Goal: Navigation & Orientation: Find specific page/section

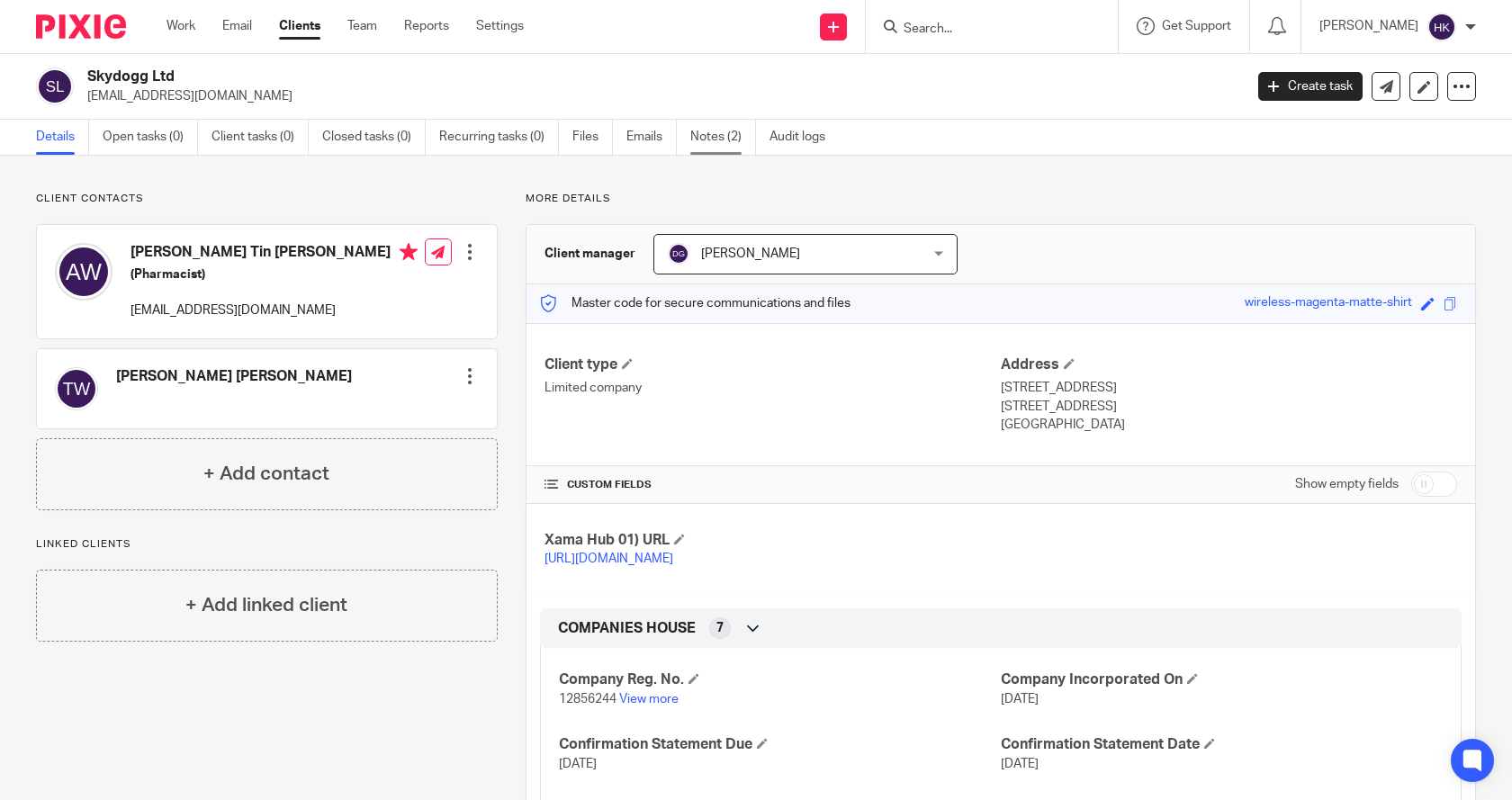
click at [708, 137] on link "Notes (2)" at bounding box center [723, 137] width 65 height 35
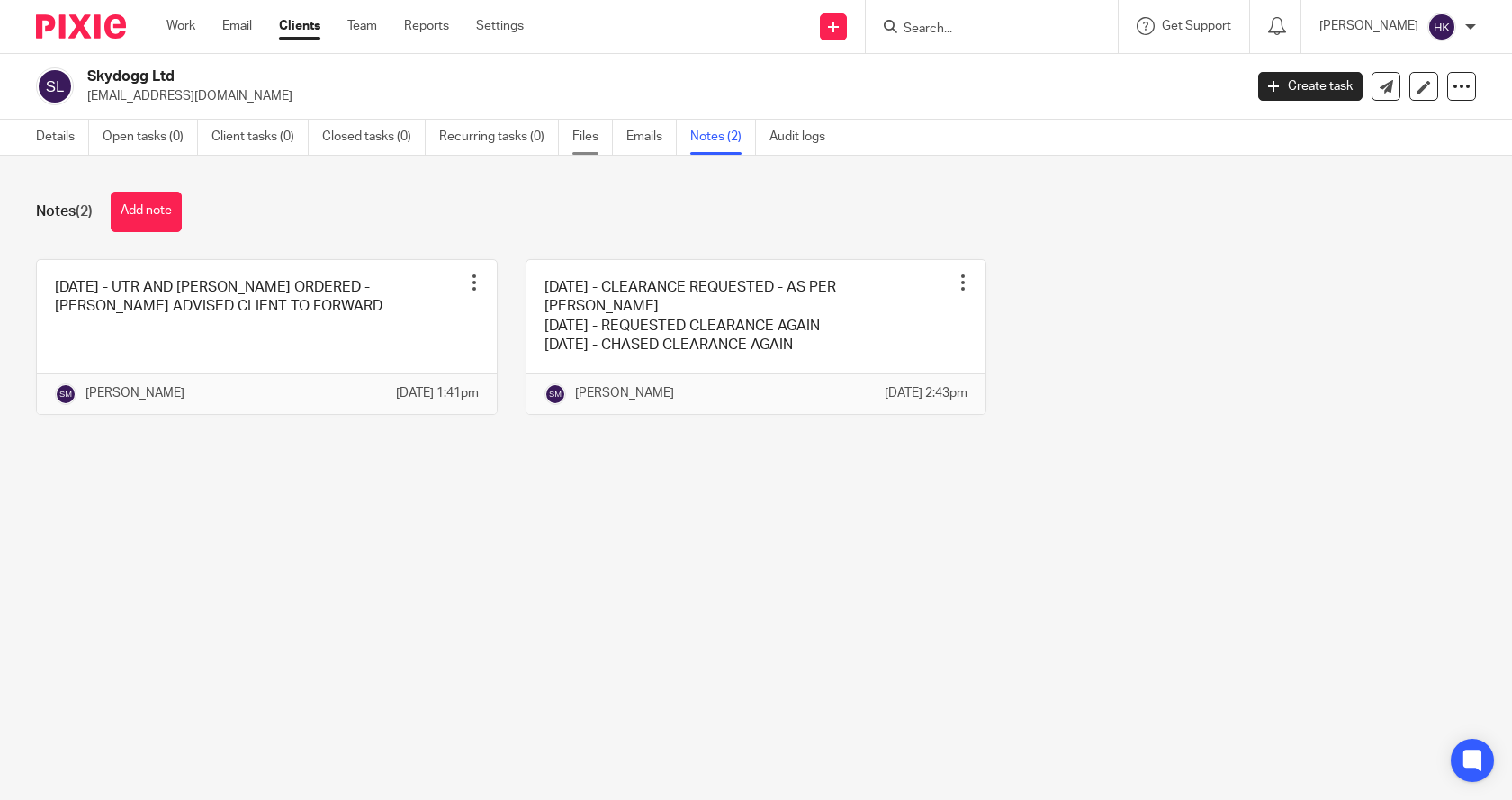
click at [597, 131] on link "Files" at bounding box center [592, 137] width 40 height 35
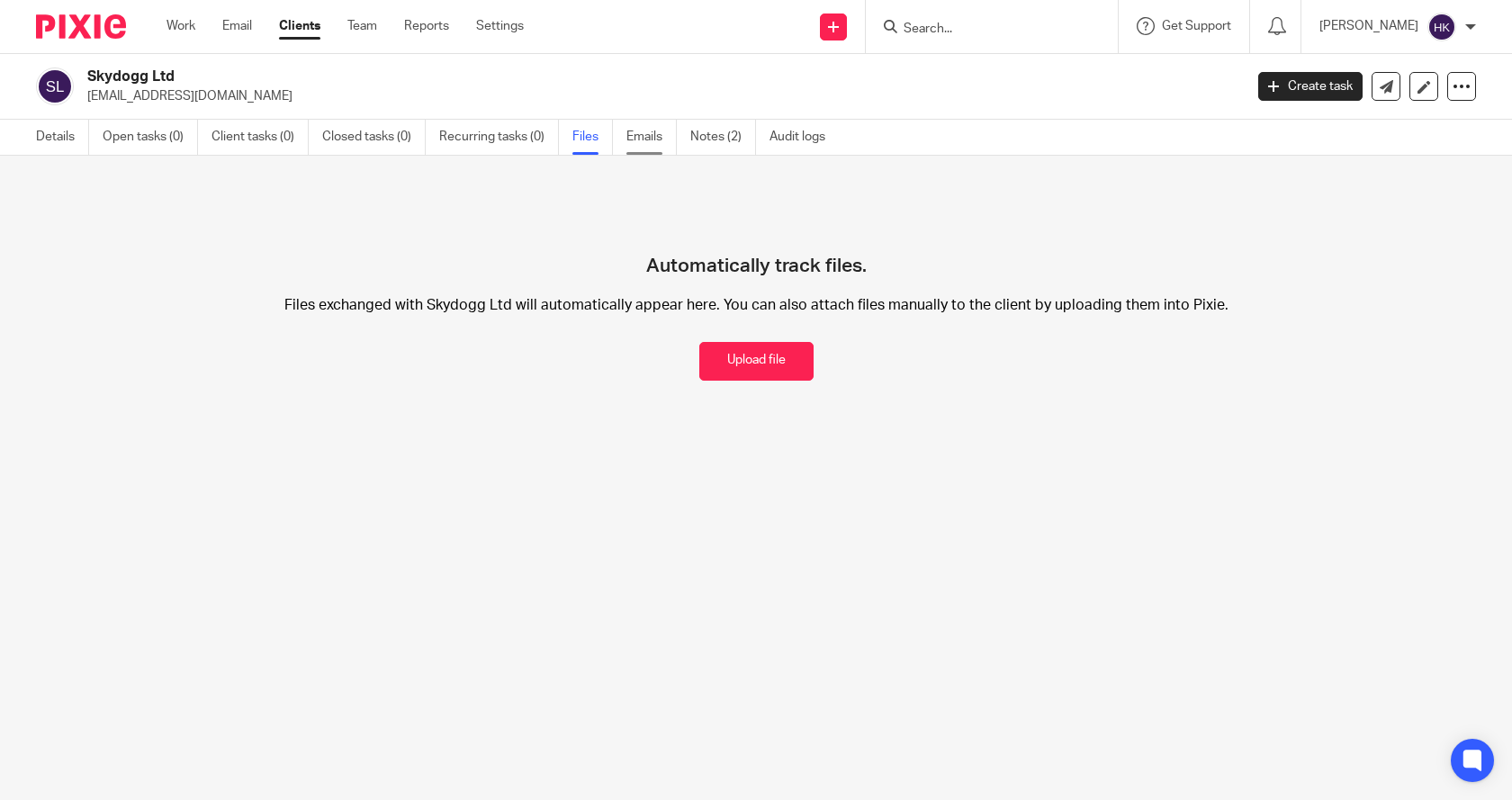
click at [653, 150] on link "Emails" at bounding box center [651, 137] width 51 height 35
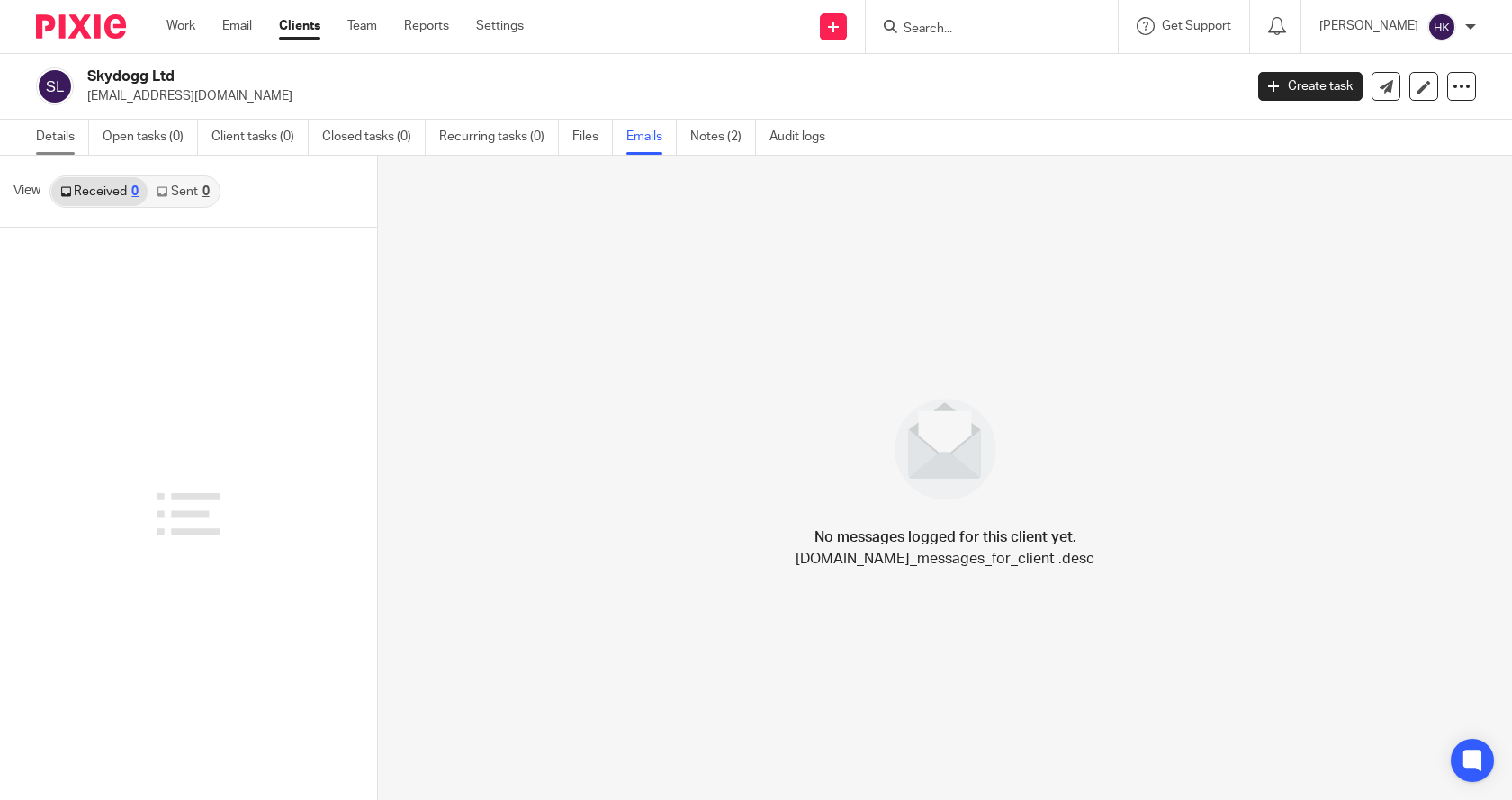
click at [36, 125] on link "Details" at bounding box center [63, 137] width 53 height 35
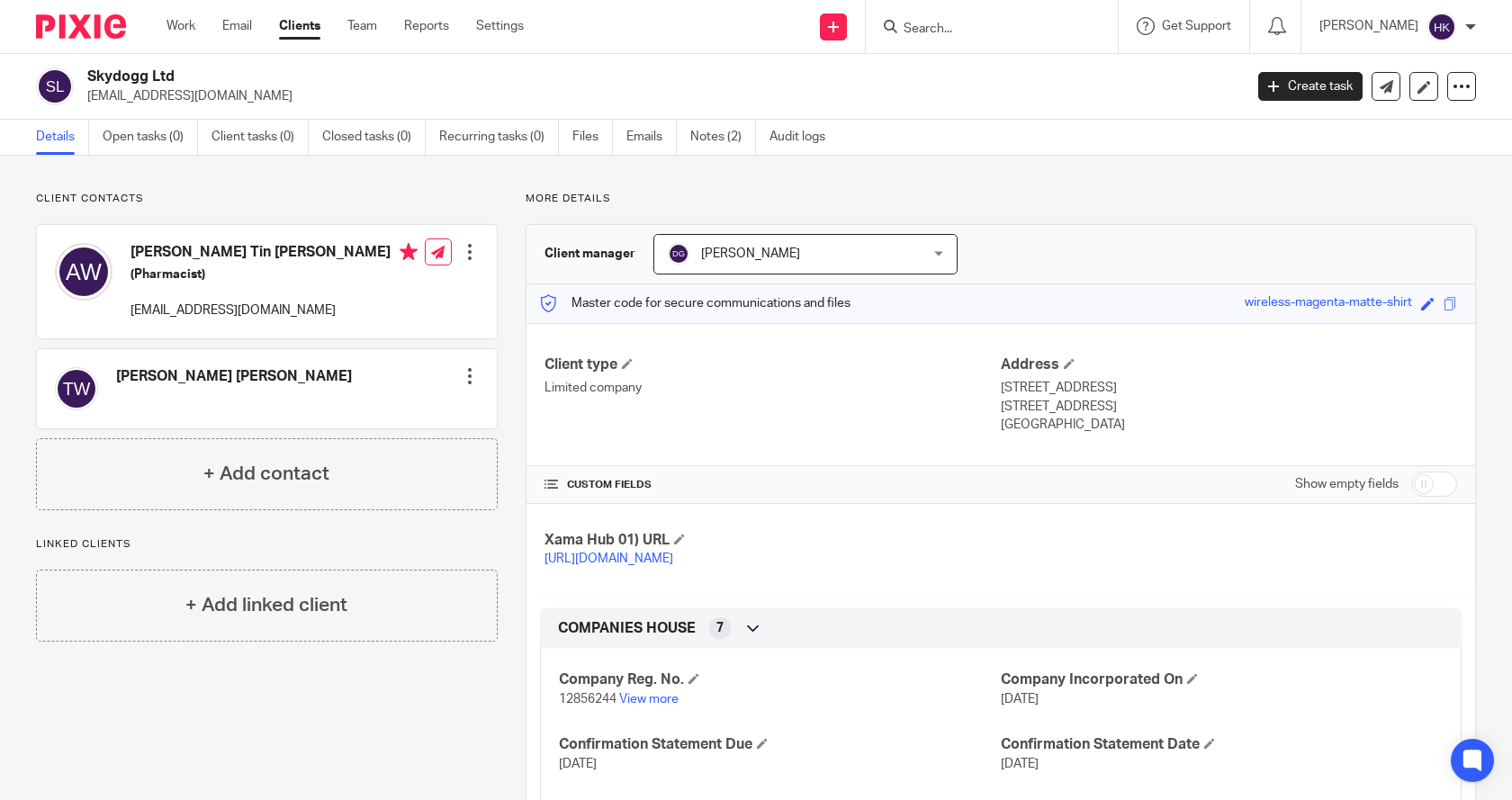
click at [1021, 17] on form at bounding box center [998, 27] width 191 height 22
click at [968, 24] on input "Search" at bounding box center [983, 29] width 162 height 17
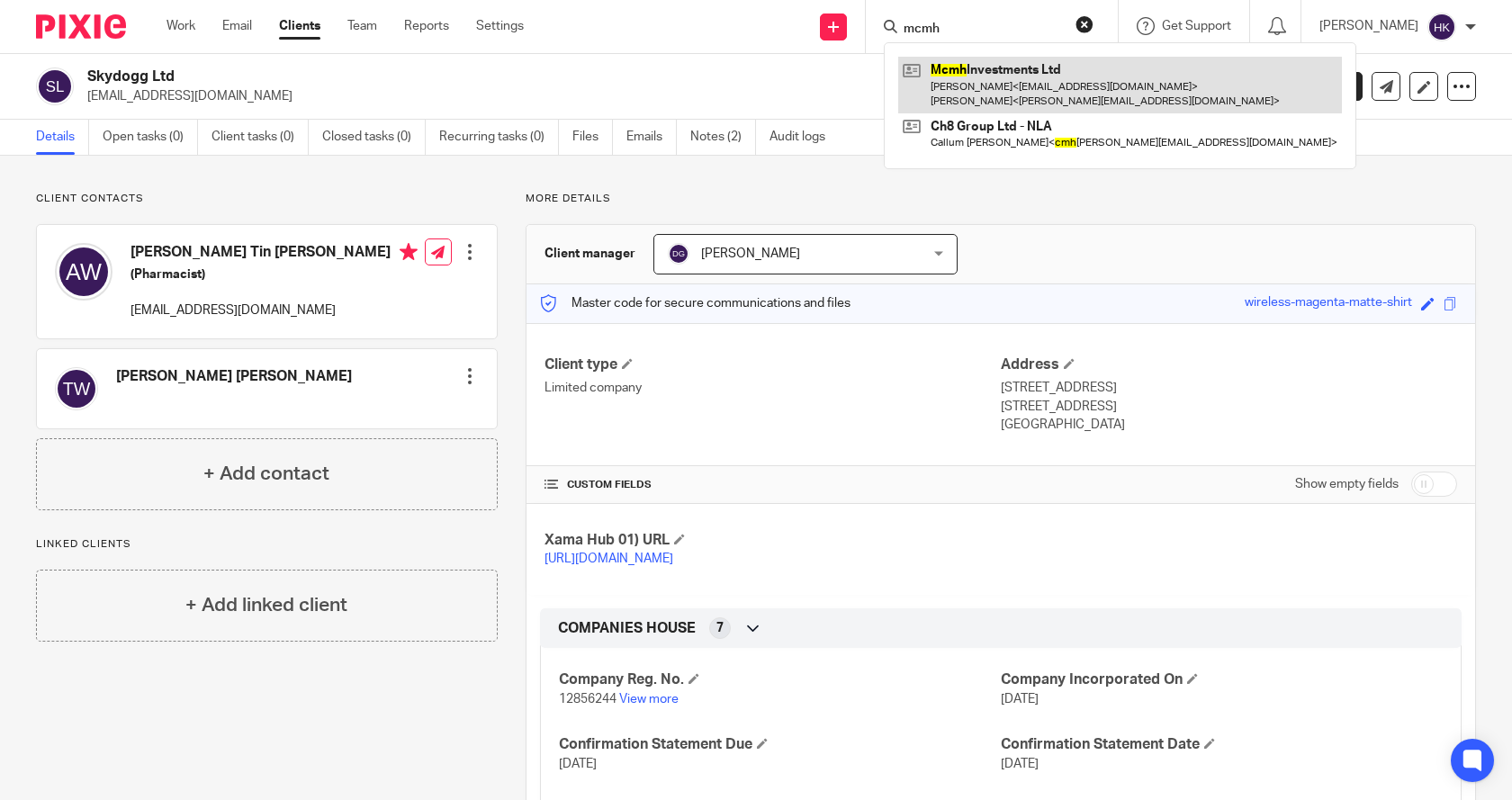
type input "mcmh"
click at [1036, 89] on link at bounding box center [1120, 85] width 443 height 56
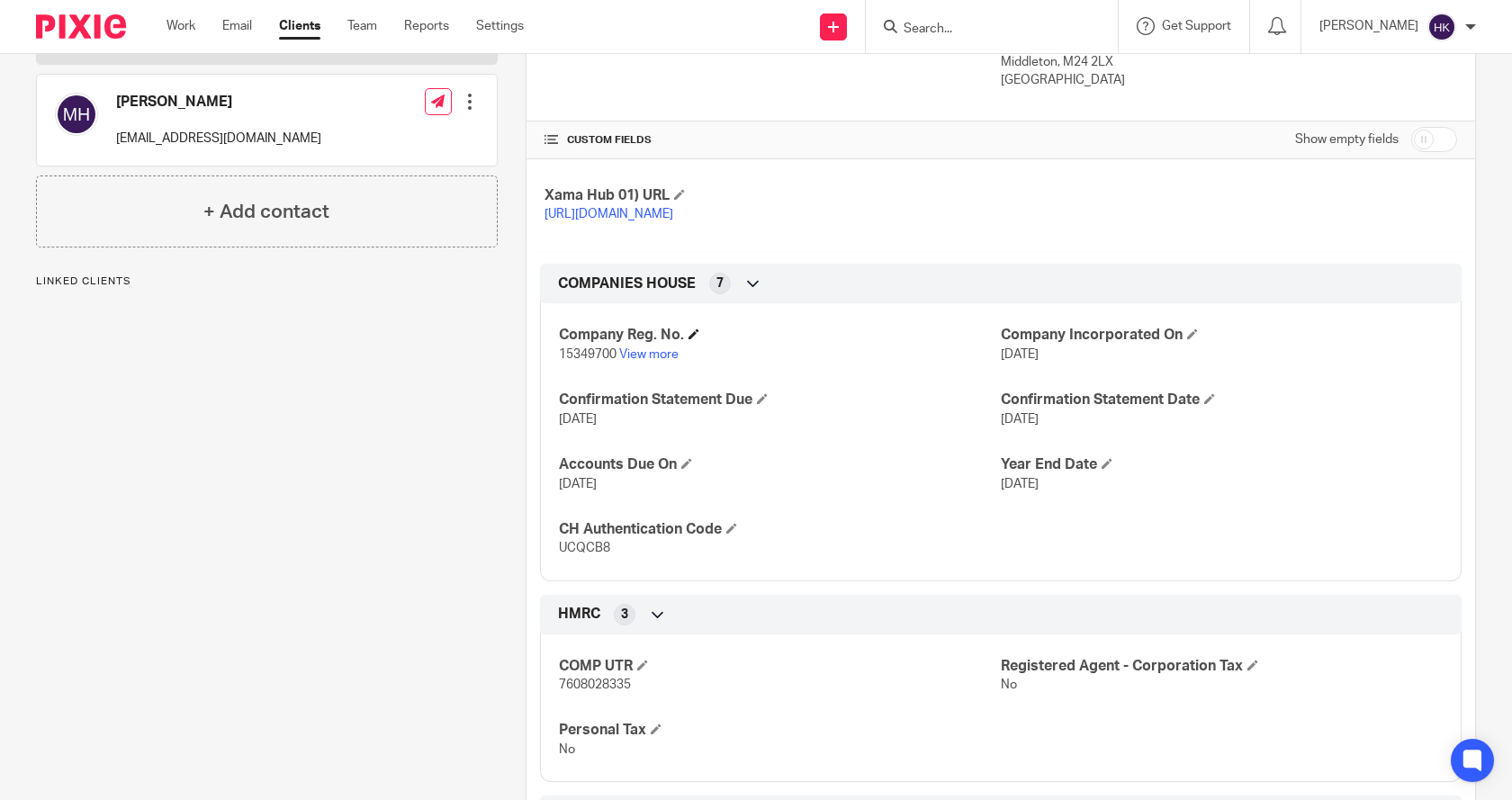
scroll to position [360, 0]
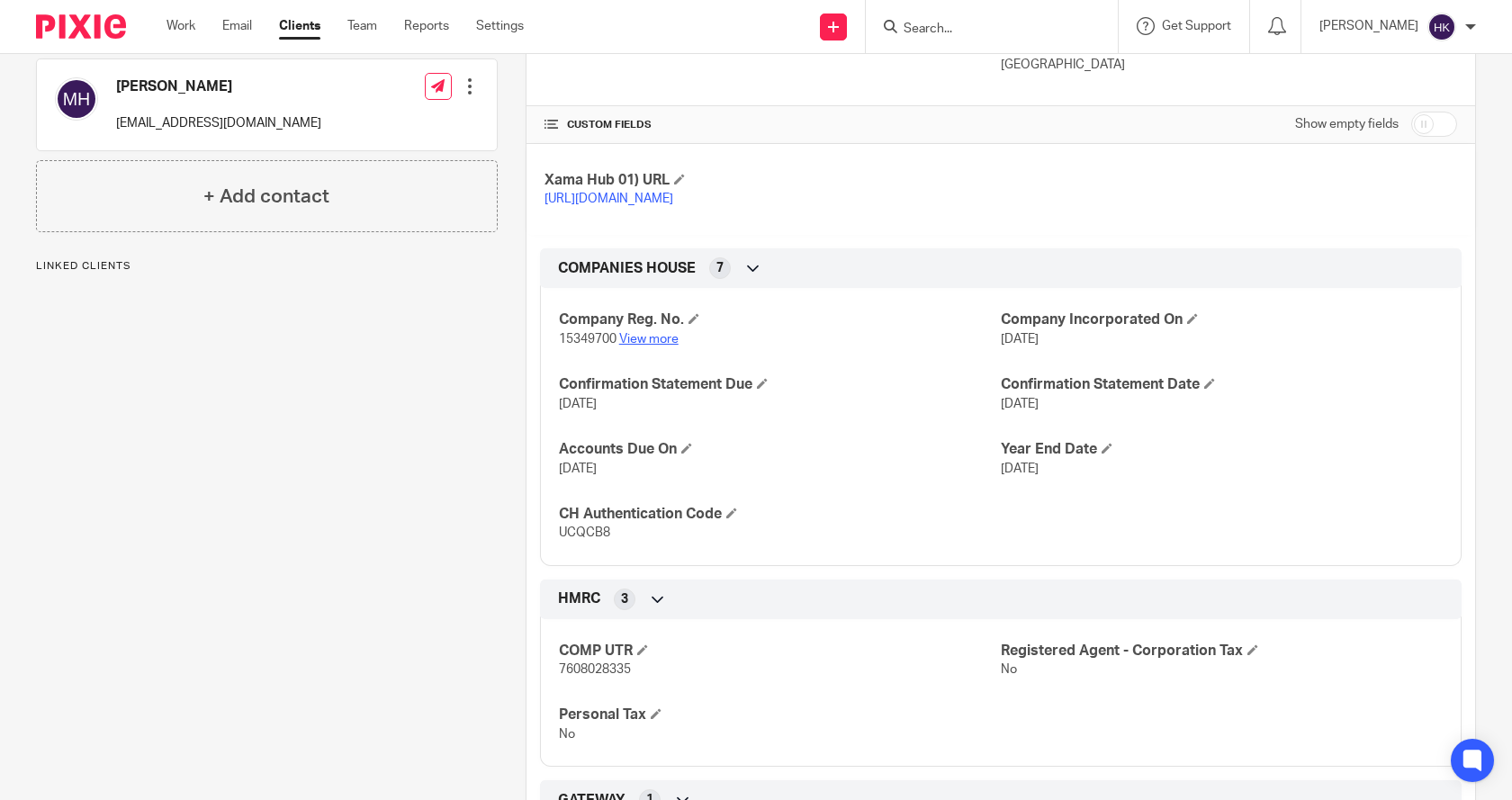
click at [650, 346] on link "View more" at bounding box center [648, 339] width 60 height 13
